Goal: Task Accomplishment & Management: Use online tool/utility

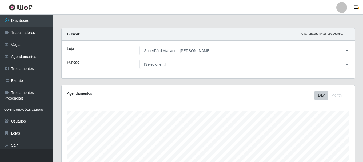
select select "399"
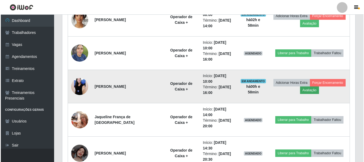
scroll to position [111, 293]
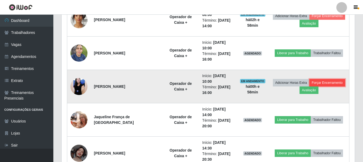
click at [316, 83] on button "Forçar Encerramento" at bounding box center [327, 82] width 36 height 7
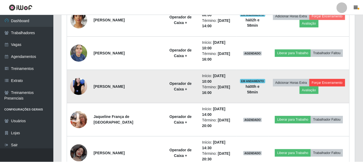
scroll to position [111, 290]
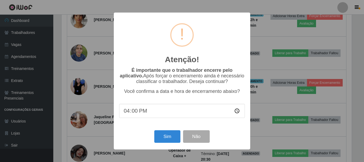
click at [128, 114] on input "16:00" at bounding box center [182, 111] width 126 height 14
click at [129, 115] on input "16:00" at bounding box center [182, 111] width 126 height 14
click at [141, 113] on input "16:00" at bounding box center [182, 111] width 126 height 14
click at [129, 113] on input "16:00" at bounding box center [182, 111] width 126 height 14
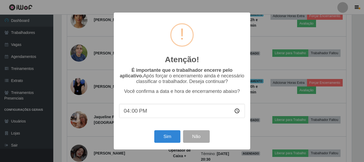
click at [239, 113] on input "16:00" at bounding box center [182, 111] width 126 height 14
type input "10:58"
click at [164, 139] on button "Sim" at bounding box center [167, 136] width 26 height 13
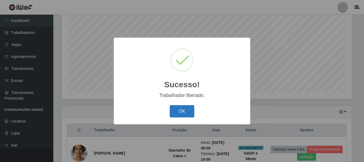
click at [190, 111] on button "OK" at bounding box center [182, 111] width 25 height 13
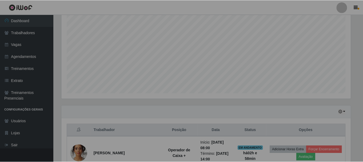
scroll to position [111, 293]
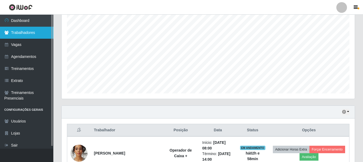
click at [30, 35] on link "Trabalhadores" at bounding box center [26, 33] width 53 height 12
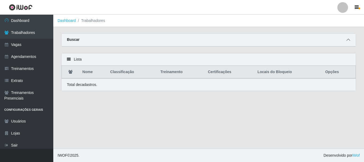
click at [348, 40] on icon at bounding box center [349, 40] width 4 height 4
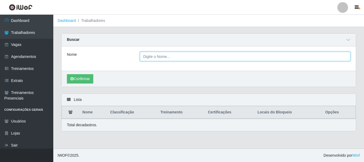
click at [176, 57] on input "Nome" at bounding box center [245, 56] width 211 height 9
type input "iza"
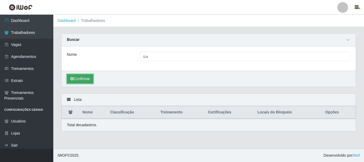
click at [83, 81] on button "Confirmar" at bounding box center [80, 78] width 26 height 9
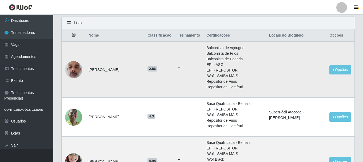
scroll to position [80, 0]
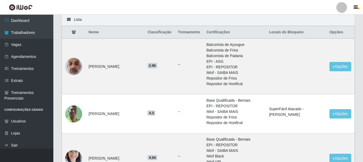
click at [295, 33] on th "Locais do Bloqueio" at bounding box center [296, 32] width 60 height 13
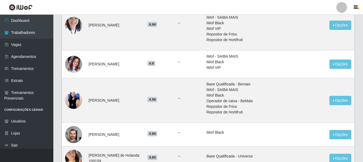
scroll to position [213, 0]
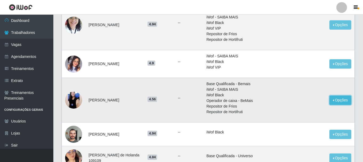
click at [333, 98] on button "Opções" at bounding box center [340, 99] width 22 height 9
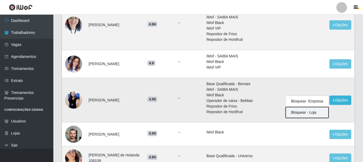
click at [313, 113] on button "Bloquear - Loja" at bounding box center [307, 112] width 43 height 11
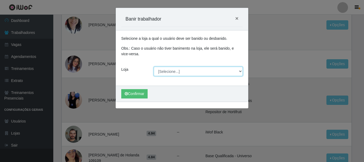
click at [241, 71] on select "[Selecione...] SuperFácil Atacado - [PERSON_NAME]" at bounding box center [198, 71] width 89 height 9
select select "399"
click at [154, 67] on select "[Selecione...] SuperFácil Atacado - [PERSON_NAME]" at bounding box center [198, 71] width 89 height 9
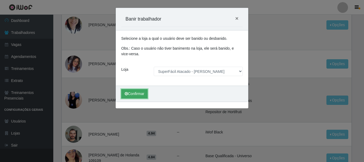
click at [133, 96] on button "Confirmar" at bounding box center [134, 93] width 26 height 9
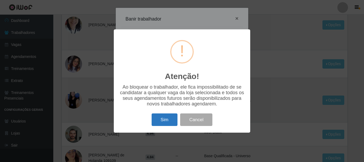
click at [159, 120] on button "Sim" at bounding box center [165, 119] width 26 height 13
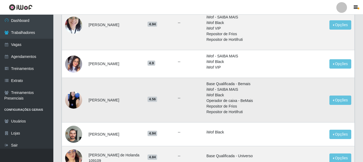
scroll to position [0, 0]
